Goal: Task Accomplishment & Management: Complete application form

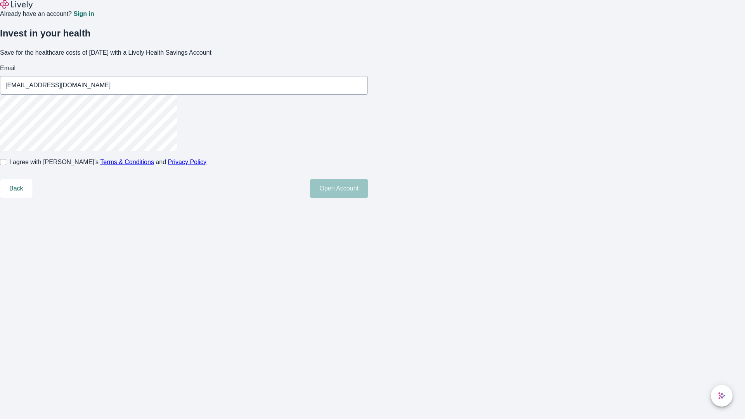
click at [6, 165] on input "I agree with Lively’s Terms & Conditions and Privacy Policy" at bounding box center [3, 162] width 6 height 6
checkbox input "true"
click at [368, 198] on button "Open Account" at bounding box center [339, 188] width 58 height 19
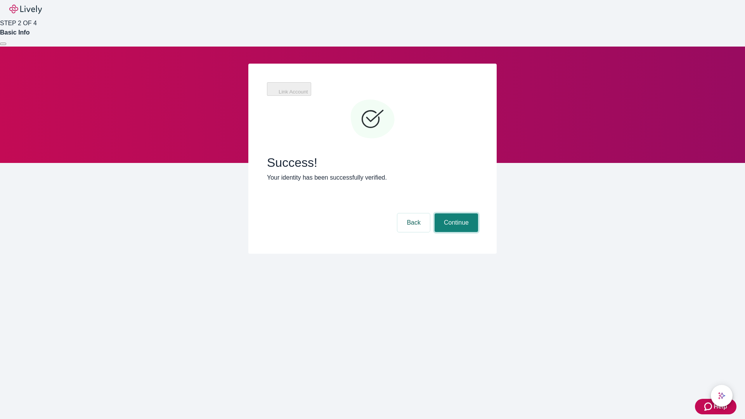
click at [455, 213] on button "Continue" at bounding box center [456, 222] width 43 height 19
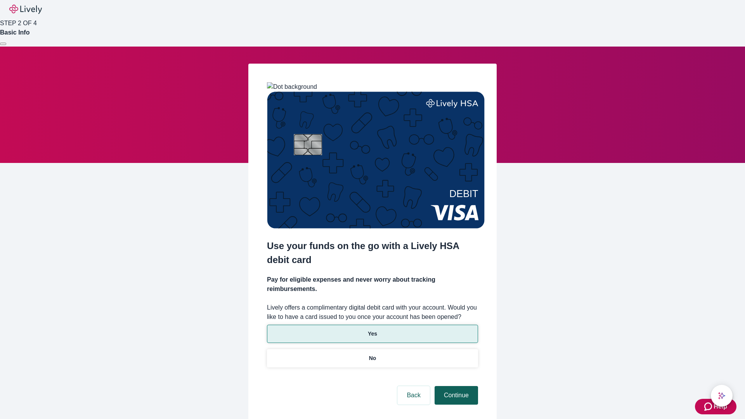
click at [372, 330] on p "Yes" at bounding box center [372, 334] width 9 height 8
click at [455, 386] on button "Continue" at bounding box center [456, 395] width 43 height 19
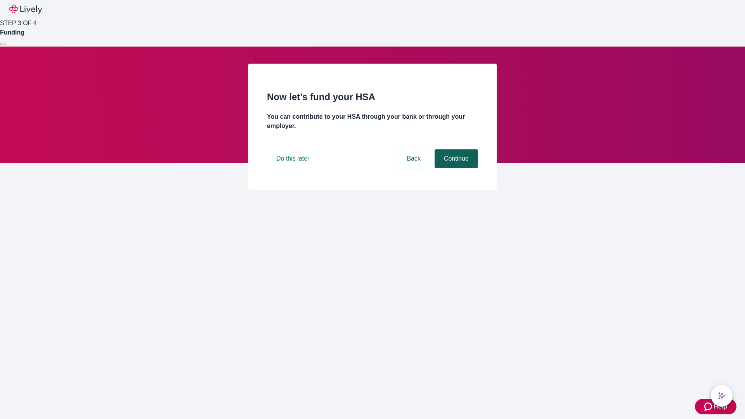
click at [455, 168] on button "Continue" at bounding box center [456, 158] width 43 height 19
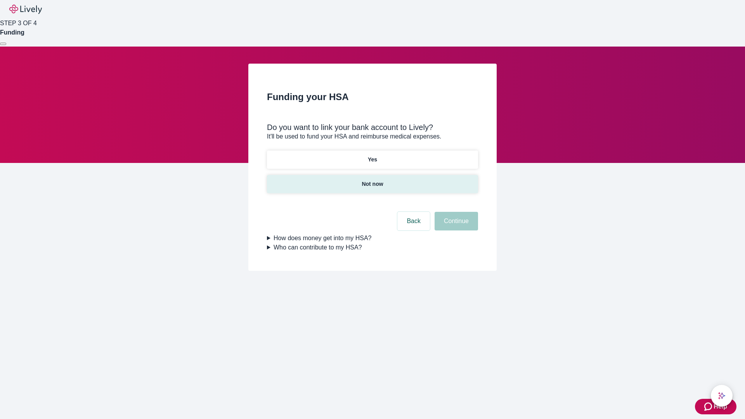
click at [372, 180] on p "Not now" at bounding box center [372, 184] width 21 height 8
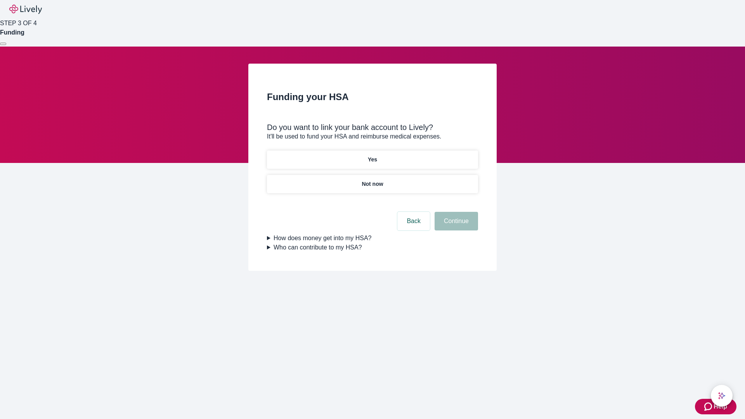
click at [455, 226] on button "Continue" at bounding box center [456, 221] width 43 height 19
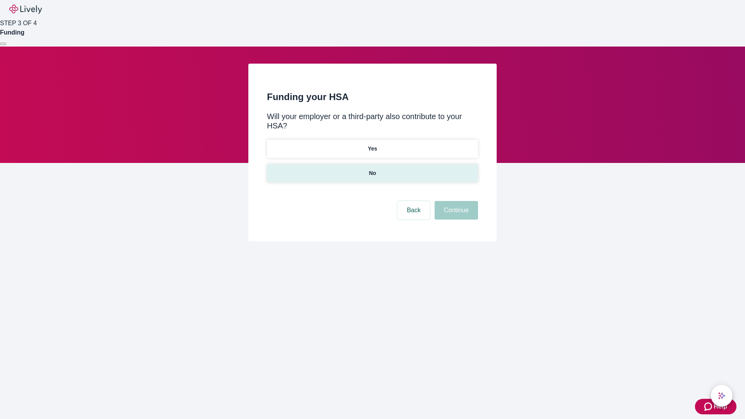
click at [372, 169] on p "No" at bounding box center [372, 173] width 7 height 8
click at [455, 201] on button "Continue" at bounding box center [456, 210] width 43 height 19
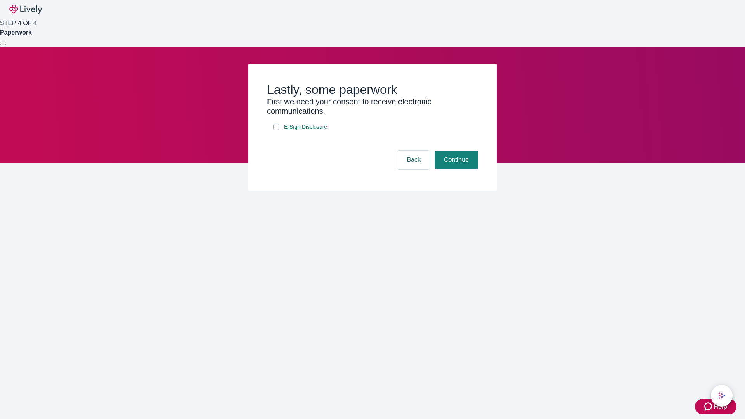
click at [276, 130] on input "E-Sign Disclosure" at bounding box center [276, 127] width 6 height 6
checkbox input "true"
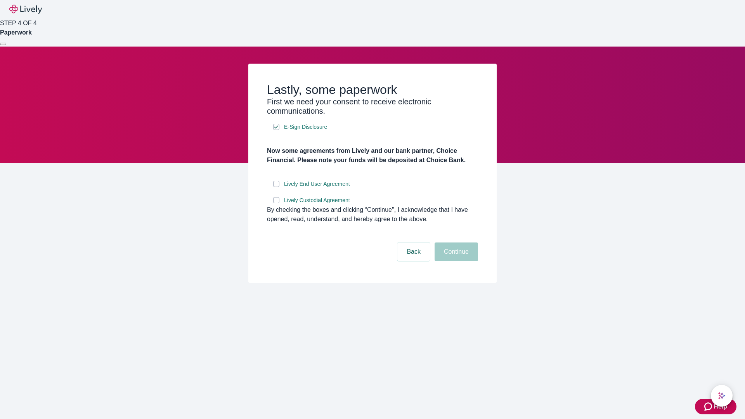
click at [276, 187] on input "Lively End User Agreement" at bounding box center [276, 184] width 6 height 6
checkbox input "true"
click at [276, 203] on input "Lively Custodial Agreement" at bounding box center [276, 200] width 6 height 6
checkbox input "true"
click at [455, 261] on button "Continue" at bounding box center [456, 252] width 43 height 19
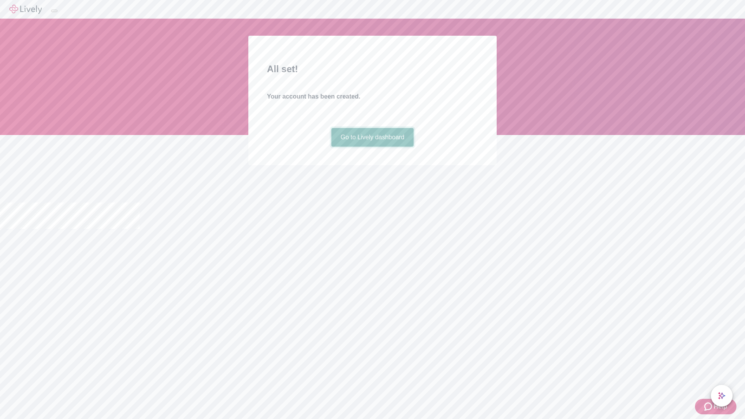
click at [372, 147] on link "Go to Lively dashboard" at bounding box center [372, 137] width 83 height 19
